Goal: Task Accomplishment & Management: Manage account settings

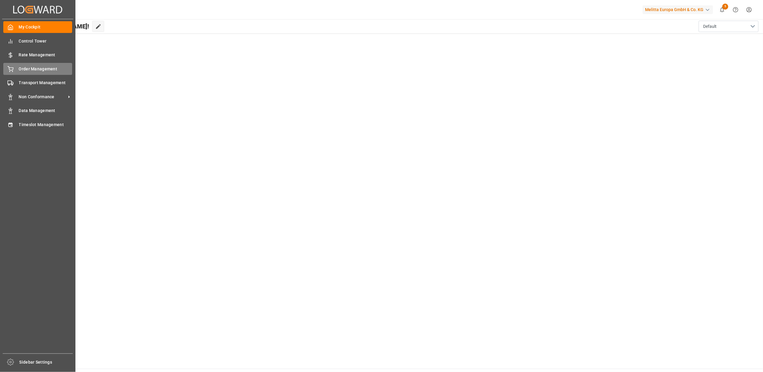
click at [16, 69] on div "Order Management Order Management" at bounding box center [37, 69] width 69 height 12
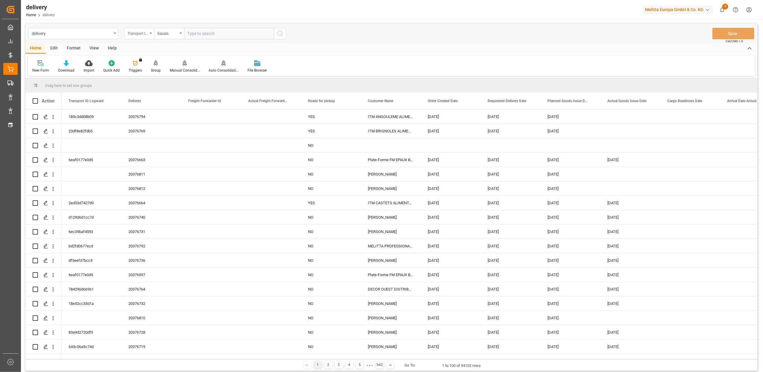
click at [150, 34] on icon "open menu" at bounding box center [151, 33] width 2 height 1
click at [144, 74] on div "Delivery" at bounding box center [168, 73] width 89 height 13
click at [194, 31] on input "text" at bounding box center [229, 33] width 90 height 11
type input "2"
paste input "20376451"
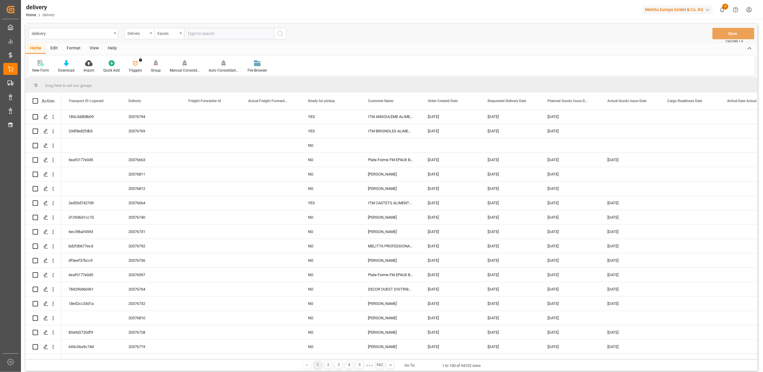
type input "20376451"
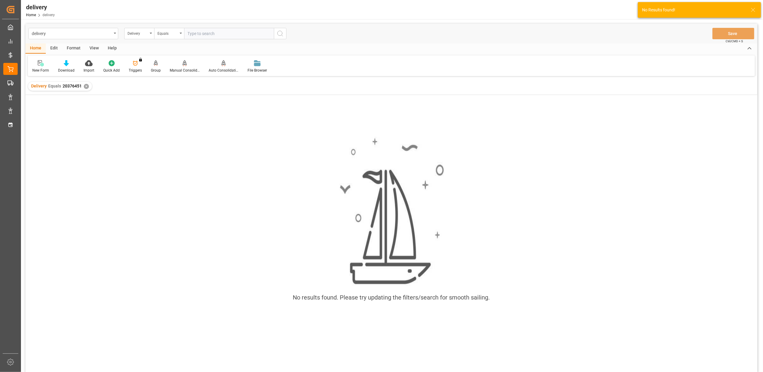
click at [85, 85] on div "✕" at bounding box center [86, 86] width 5 height 5
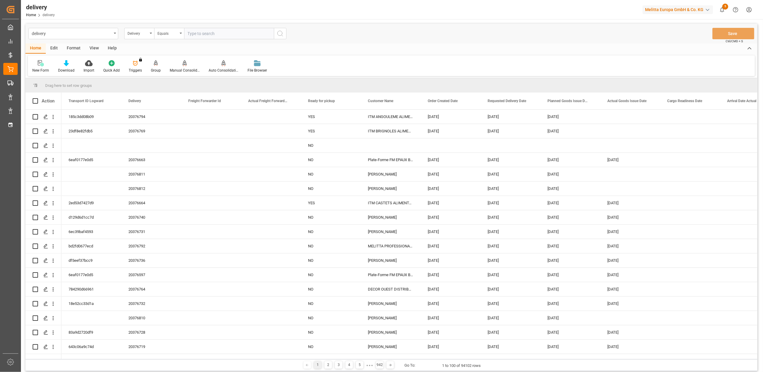
click at [195, 36] on input "text" at bounding box center [229, 33] width 90 height 11
paste input "20376451"
type input "20376451"
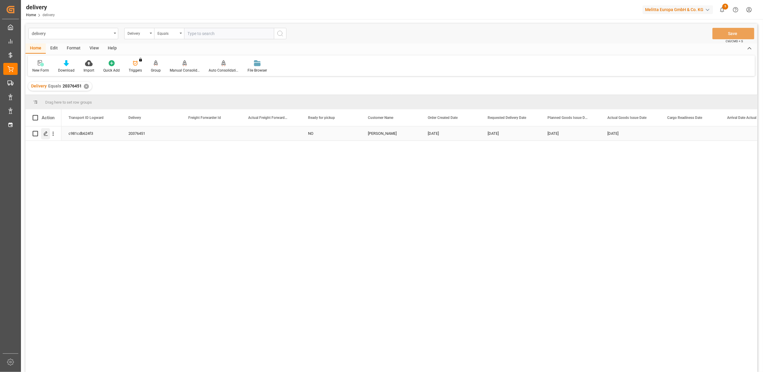
click at [45, 131] on icon "Press SPACE to select this row." at bounding box center [45, 133] width 5 height 5
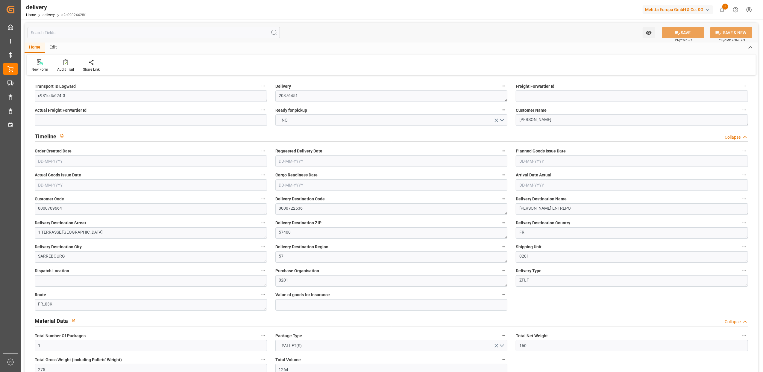
type input "[DATE]"
type input "[DATE] 11:00"
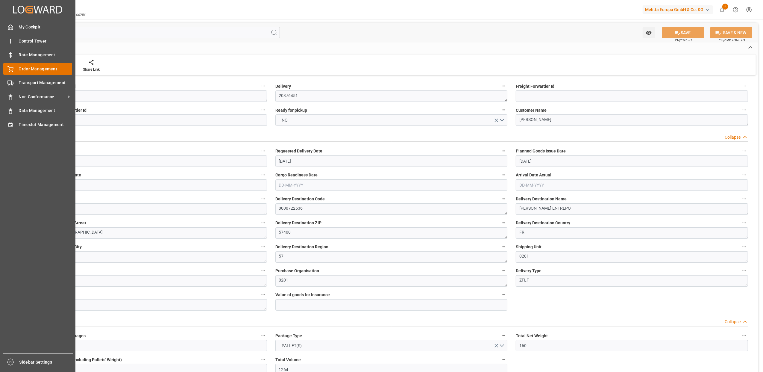
click at [11, 65] on div "Order Management Order Management" at bounding box center [37, 69] width 69 height 12
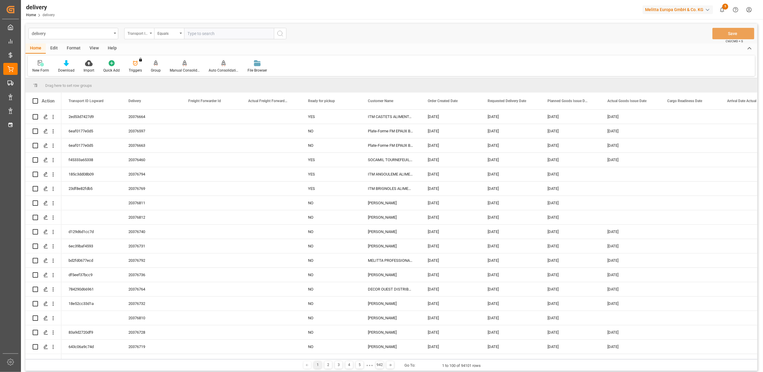
click at [150, 34] on div "Transport ID Logward" at bounding box center [139, 33] width 30 height 11
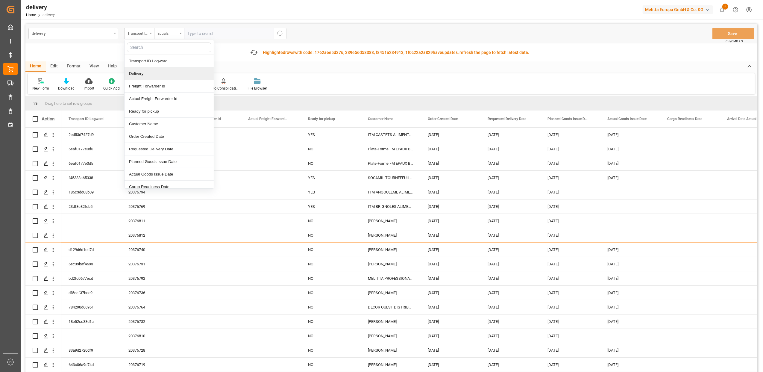
click at [144, 72] on div "Delivery" at bounding box center [168, 73] width 89 height 13
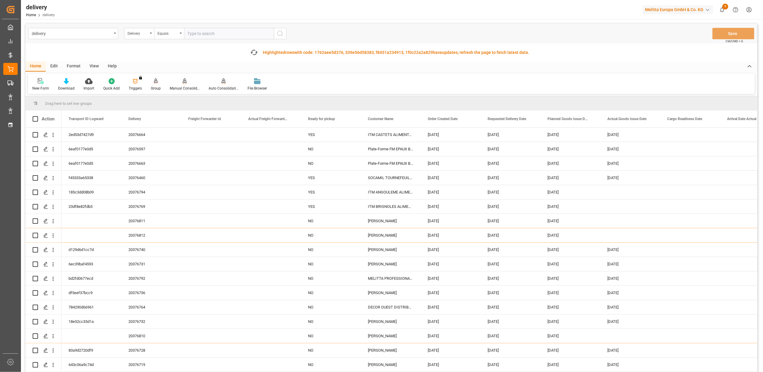
click at [188, 34] on input "text" at bounding box center [229, 33] width 90 height 11
type input "20375723"
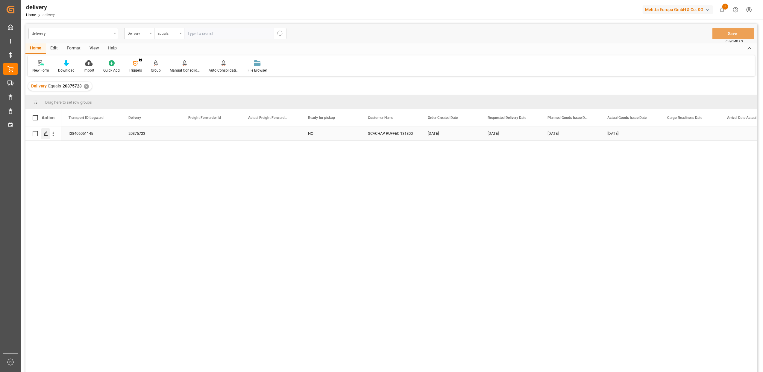
click at [47, 133] on icon "Press SPACE to select this row." at bounding box center [45, 133] width 5 height 5
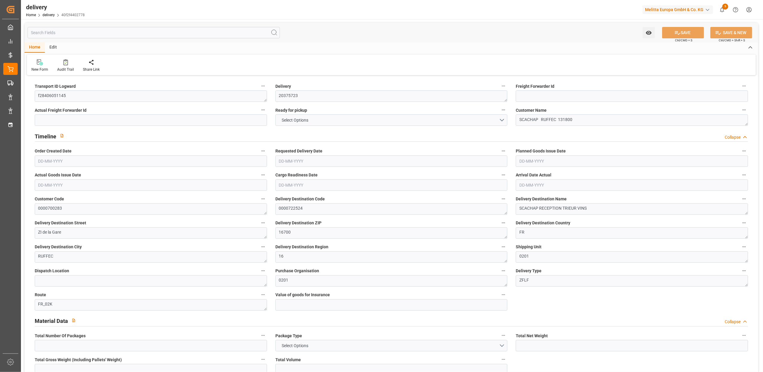
type input "12"
type input "616.421"
type input "1086.926"
type input "3846.228"
type input "245"
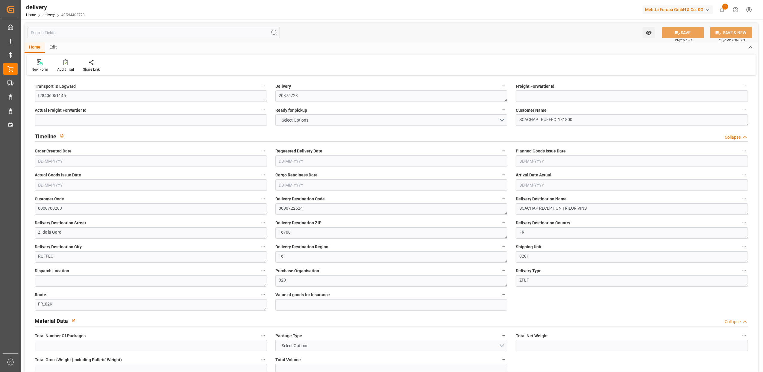
type input "13"
type input "3"
type input "4"
type input "0"
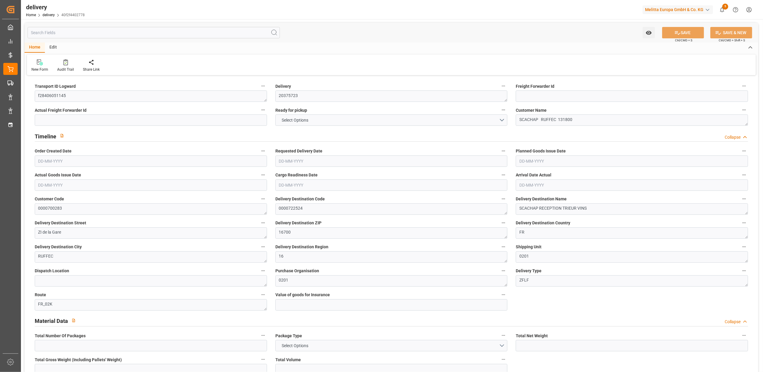
type input "0"
type input "161.0691"
type input "7.35"
type input "88.2"
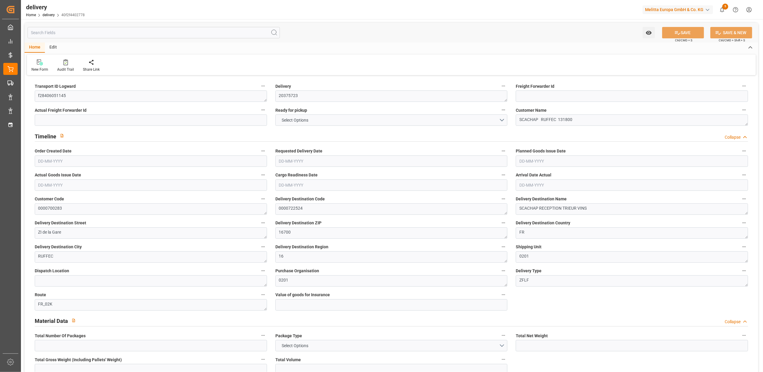
type input "1.5"
type input "1.3"
type input "0"
type input "19.5"
type input "770.99"
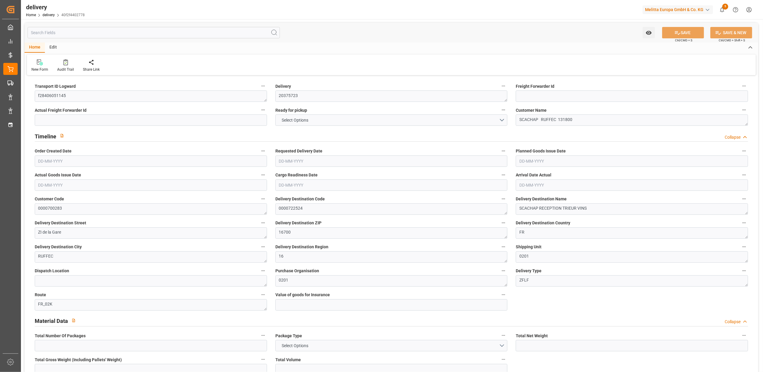
type input "101"
type input "4410.1558"
type input "0.2829"
type input "0"
type input "[DATE]"
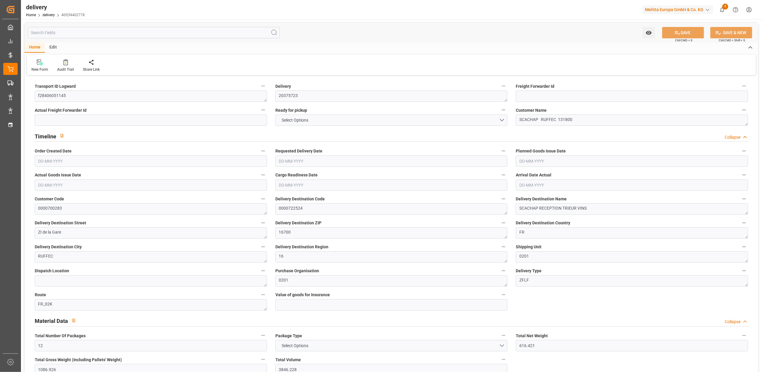
type input "[DATE]"
type input "[DATE] 11:01"
